Goal: Transaction & Acquisition: Purchase product/service

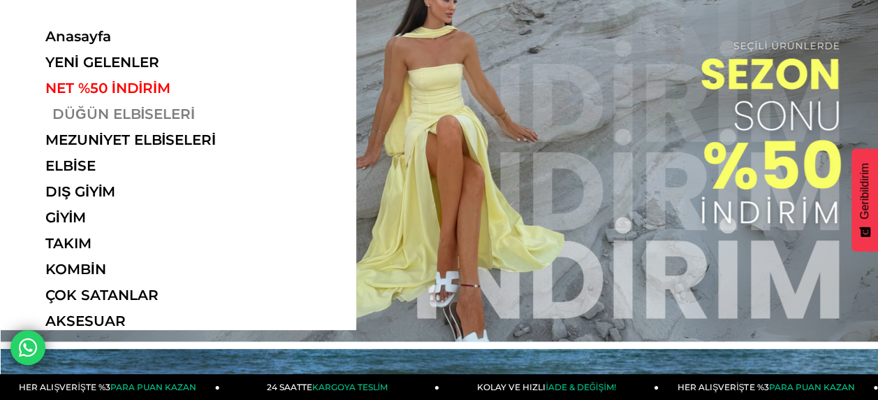
click at [130, 112] on link "DÜĞÜN ELBİSELERİ" at bounding box center [141, 114] width 192 height 17
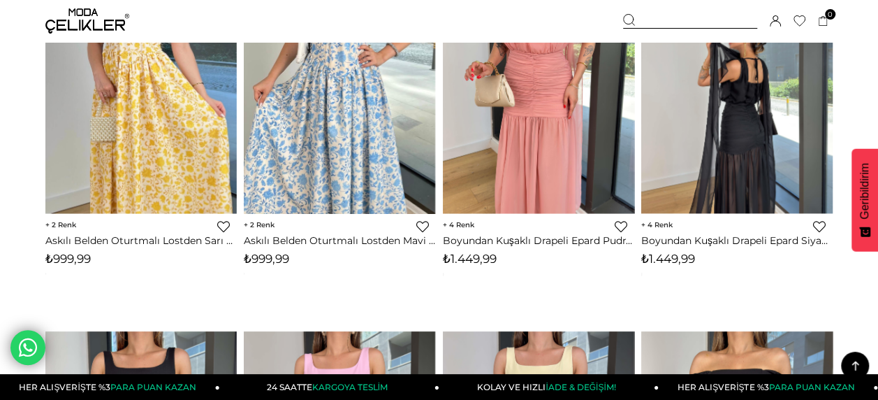
click at [778, 156] on img at bounding box center [736, 85] width 191 height 255
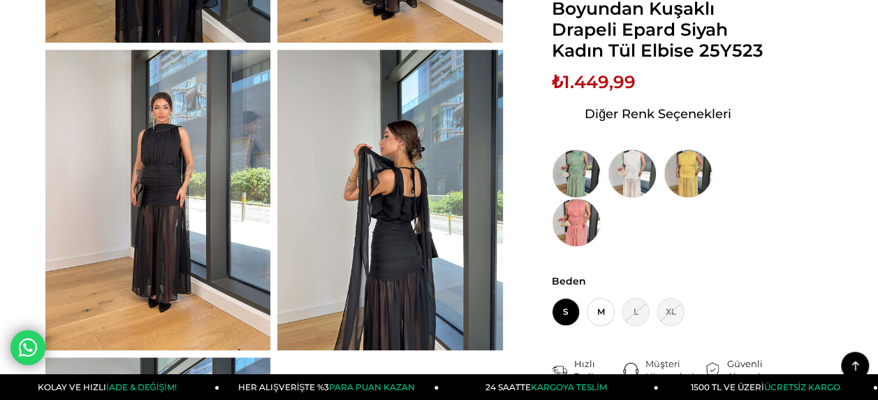
scroll to position [349, 0]
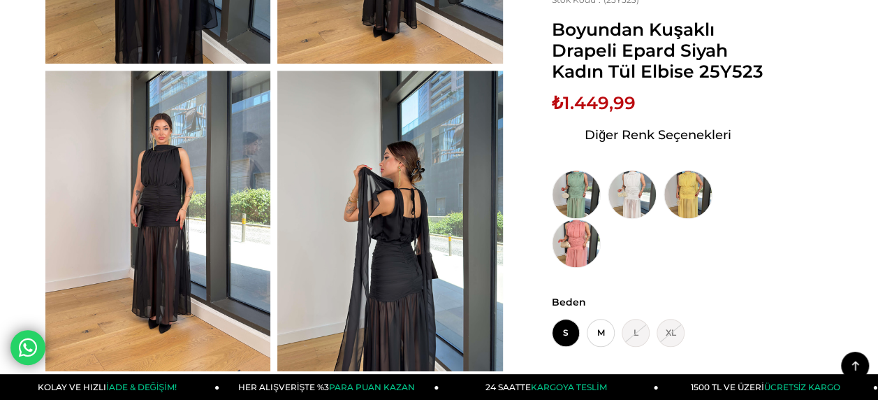
click at [184, 225] on img at bounding box center [157, 221] width 225 height 300
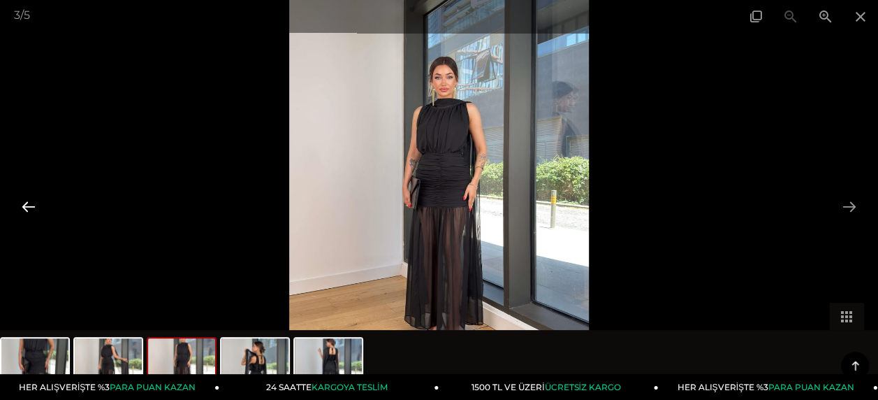
click at [20, 205] on button at bounding box center [28, 206] width 29 height 27
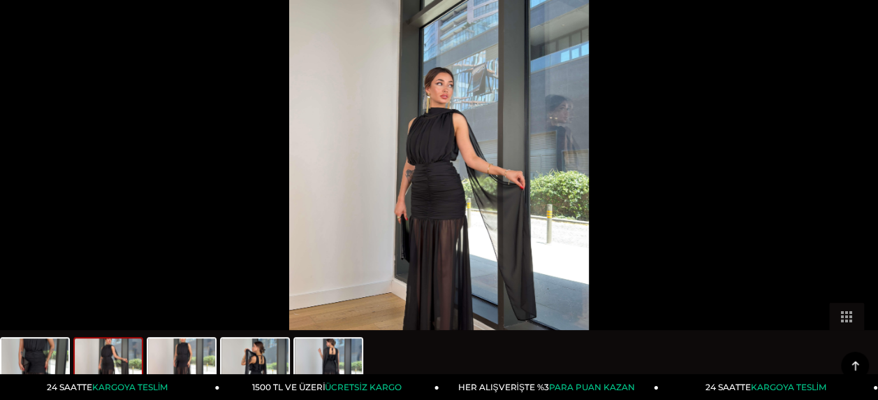
click at [20, 205] on button at bounding box center [21, 206] width 29 height 27
